Goal: Check status: Check status

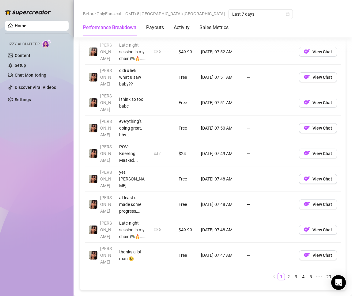
scroll to position [490, 0]
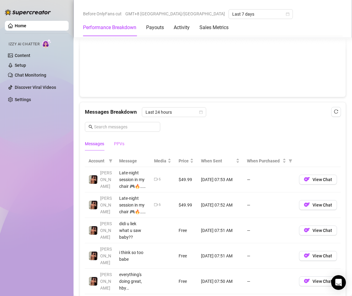
drag, startPoint x: 125, startPoint y: 146, endPoint x: 119, endPoint y: 142, distance: 7.6
click at [124, 146] on div "Messages PPVs" at bounding box center [213, 144] width 256 height 14
drag, startPoint x: 119, startPoint y: 141, endPoint x: 152, endPoint y: 151, distance: 34.9
click at [119, 141] on div "PPVs" at bounding box center [119, 143] width 10 height 7
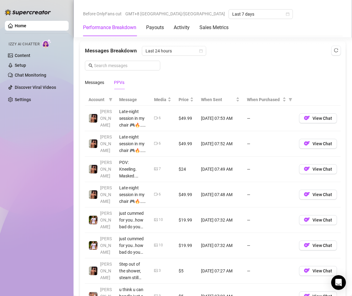
scroll to position [643, 0]
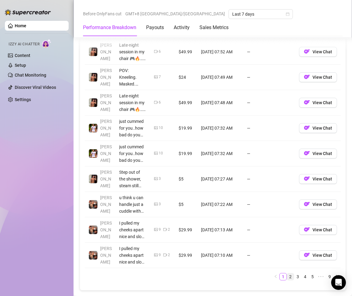
click at [287, 277] on link "2" at bounding box center [290, 276] width 7 height 7
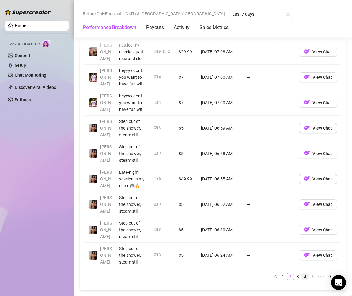
click at [301, 278] on li "4" at bounding box center [304, 276] width 7 height 7
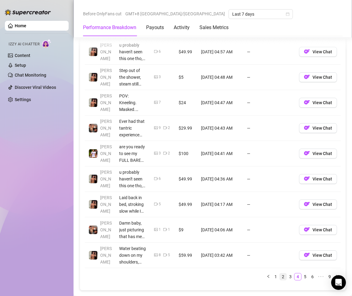
click at [287, 276] on link "3" at bounding box center [290, 276] width 7 height 7
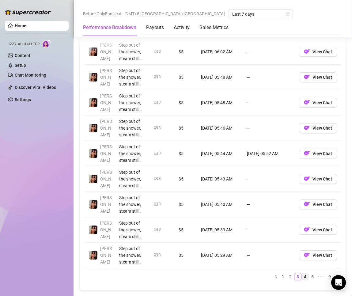
click at [302, 275] on link "4" at bounding box center [305, 276] width 7 height 7
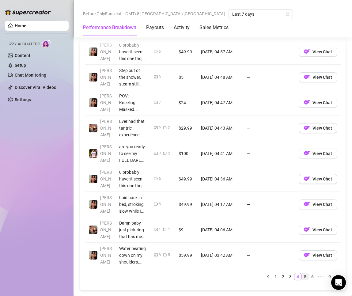
click at [302, 276] on link "5" at bounding box center [305, 276] width 7 height 7
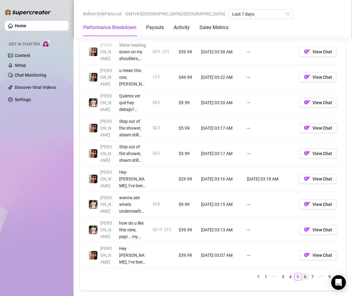
click at [302, 275] on link "6" at bounding box center [305, 276] width 7 height 7
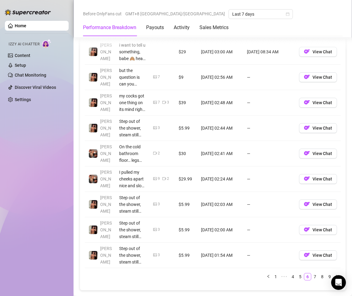
scroll to position [705, 0]
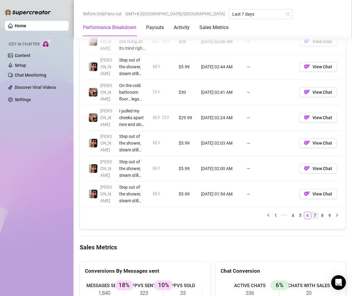
click at [312, 218] on link "7" at bounding box center [315, 215] width 7 height 7
click at [319, 216] on link "8" at bounding box center [322, 215] width 7 height 7
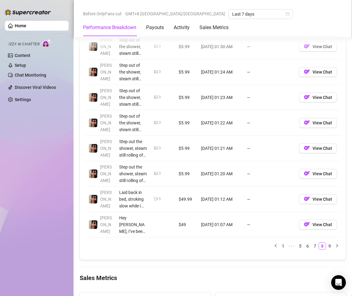
scroll to position [735, 0]
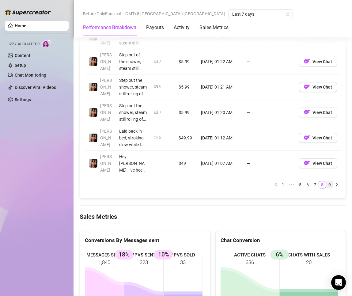
click at [323, 181] on div "Account Message Media Price When Sent When Purchased [PERSON_NAME] out of the s…" at bounding box center [213, 49] width 256 height 278
click at [326, 187] on link "9" at bounding box center [329, 184] width 7 height 7
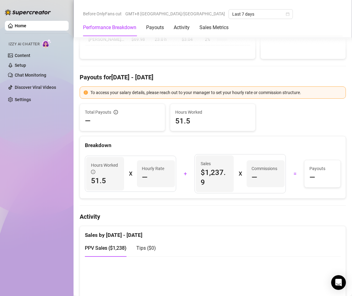
scroll to position [0, 0]
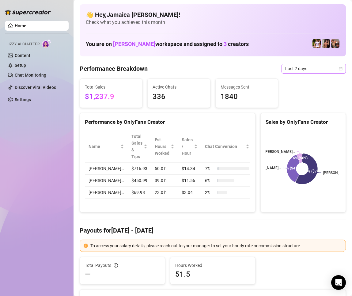
click at [308, 69] on span "Last 7 days" at bounding box center [313, 68] width 57 height 9
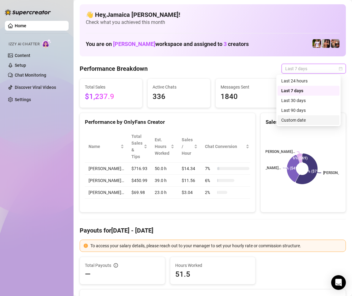
click at [301, 119] on div "Custom date" at bounding box center [308, 120] width 55 height 7
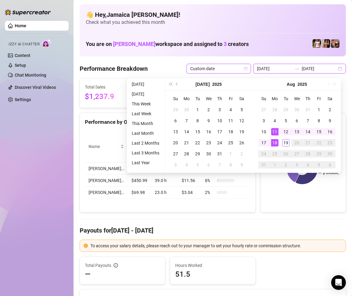
click at [280, 70] on input "[DATE]" at bounding box center [274, 68] width 35 height 7
click at [322, 72] on div "[DATE] [DATE]" at bounding box center [299, 69] width 93 height 10
type input "[DATE]"
click at [321, 69] on input "[DATE]" at bounding box center [319, 68] width 35 height 7
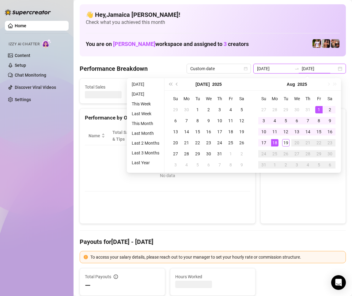
type input "[DATE]"
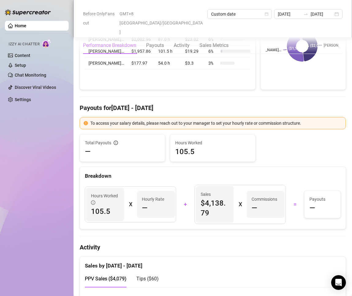
scroll to position [153, 0]
